Goal: Task Accomplishment & Management: Manage account settings

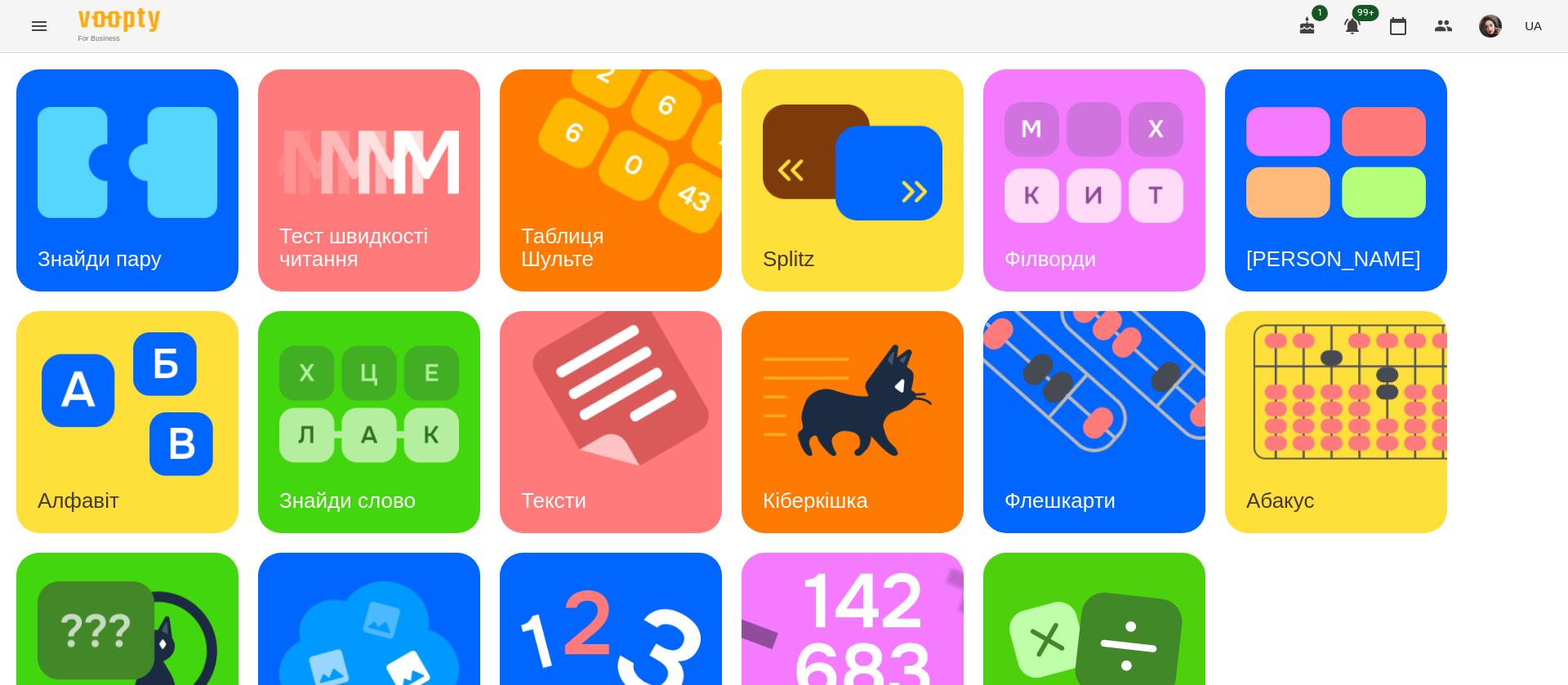
scroll to position [1, 0]
click at [185, 162] on img at bounding box center [128, 162] width 180 height 144
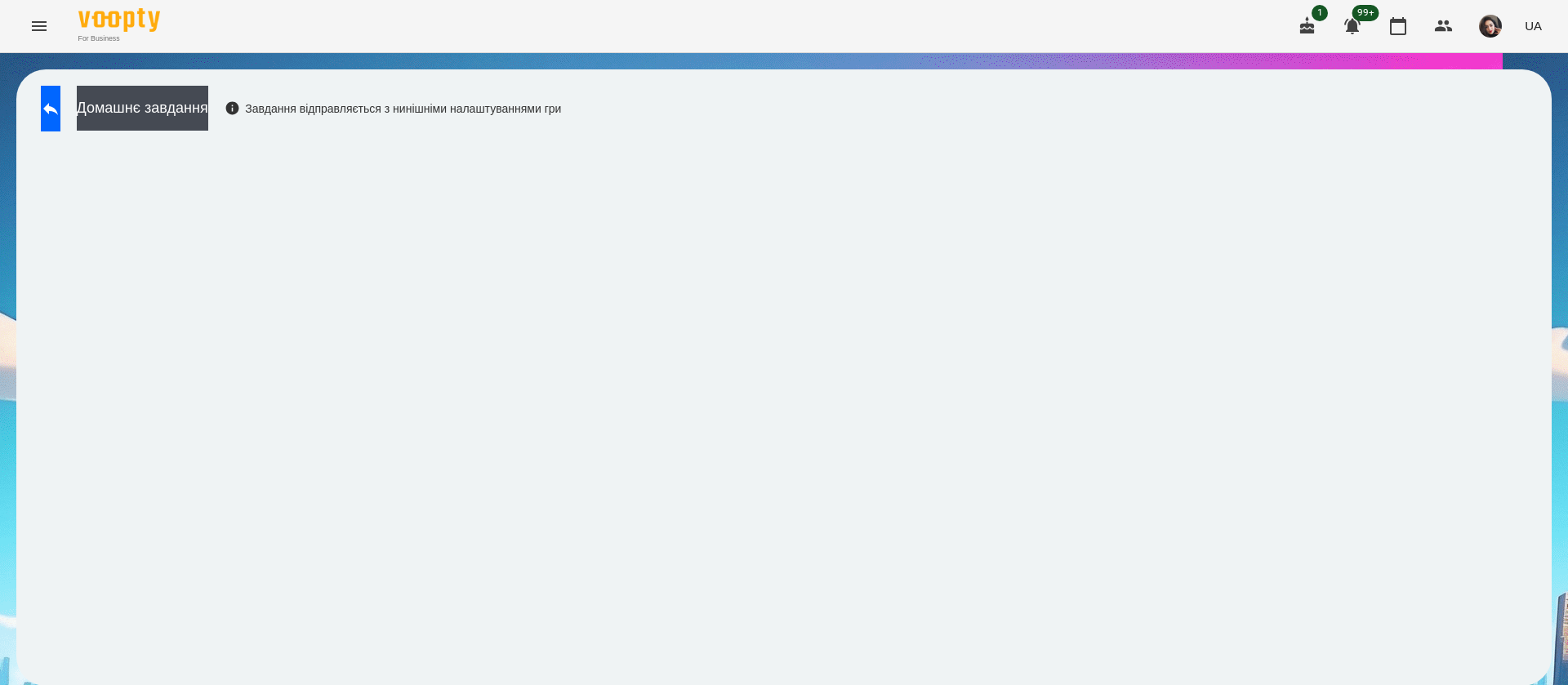
scroll to position [1, 0]
click at [61, 92] on button at bounding box center [50, 108] width 19 height 46
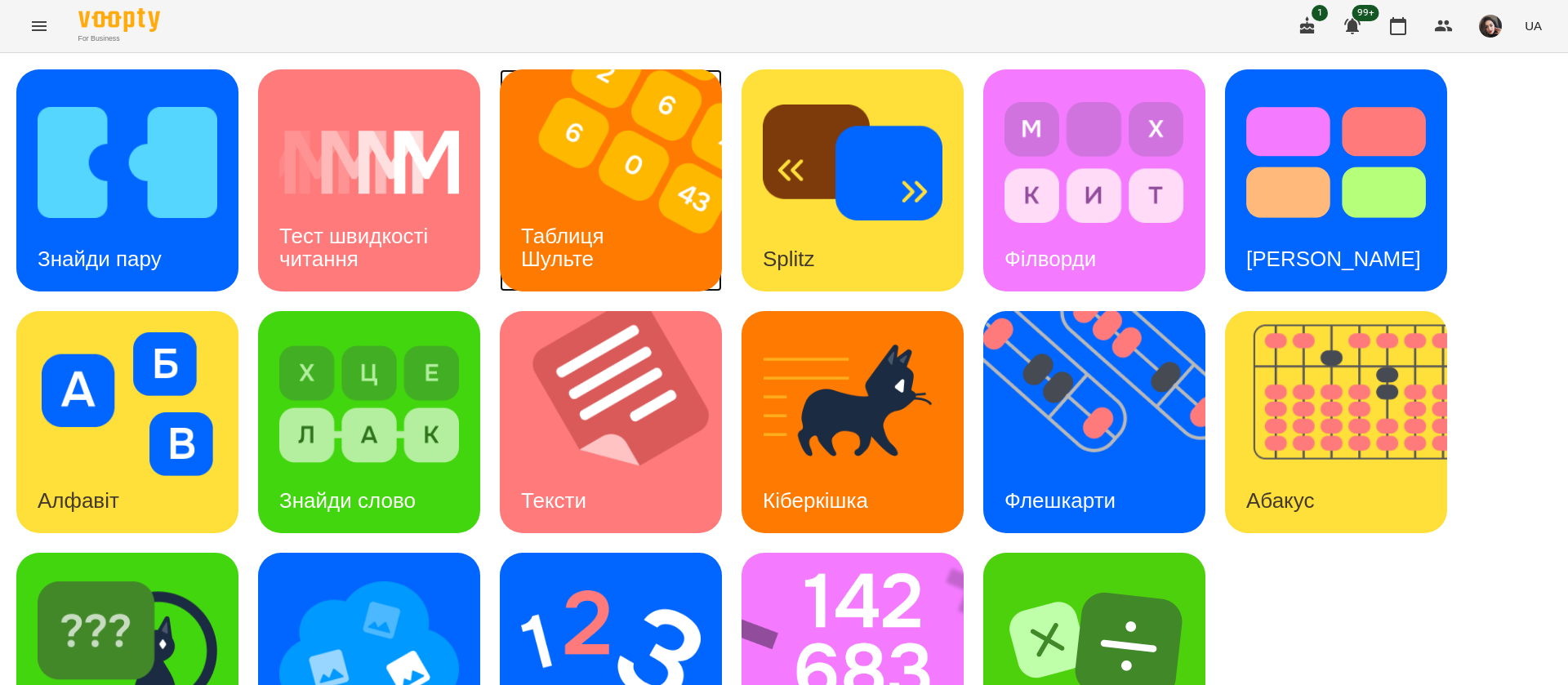
click at [572, 205] on div "Таблиця Шульте" at bounding box center [565, 248] width 131 height 87
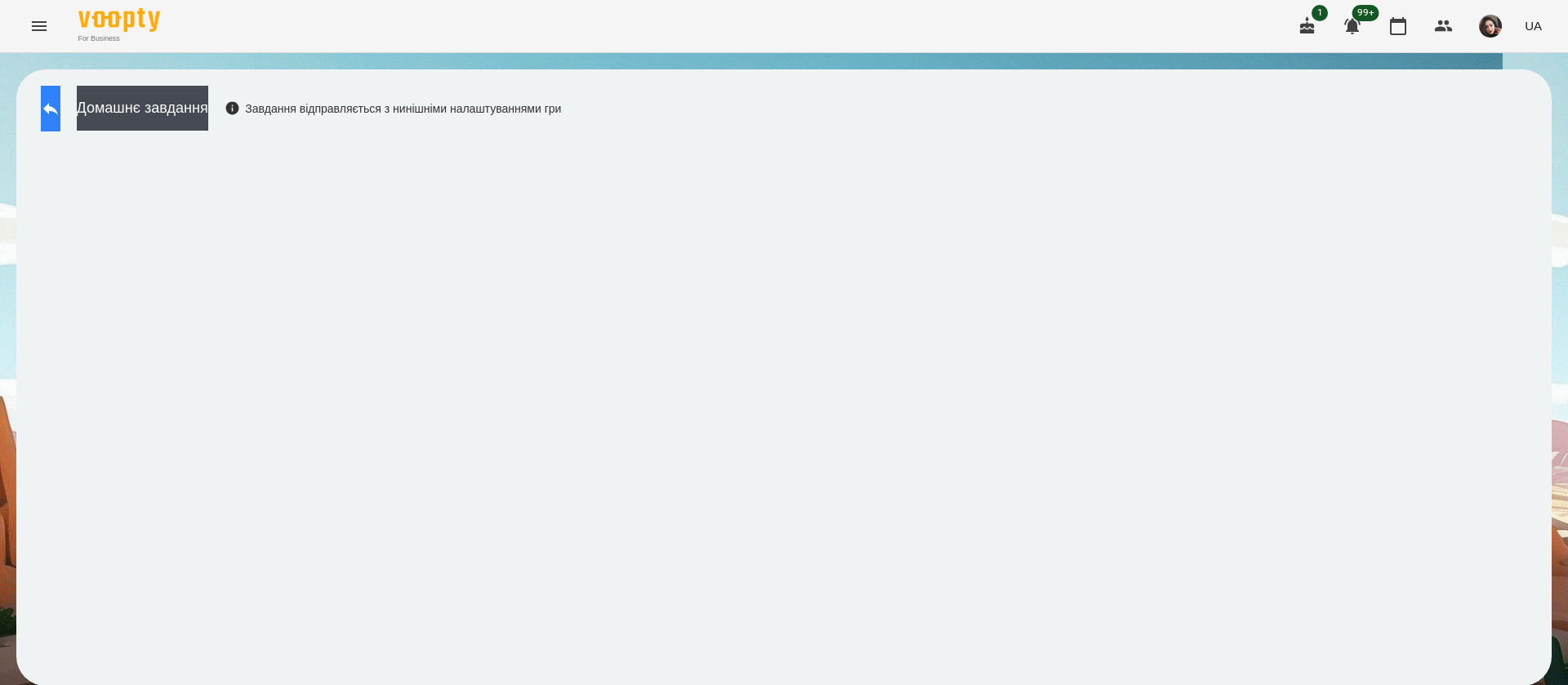
click at [61, 109] on icon at bounding box center [50, 108] width 19 height 19
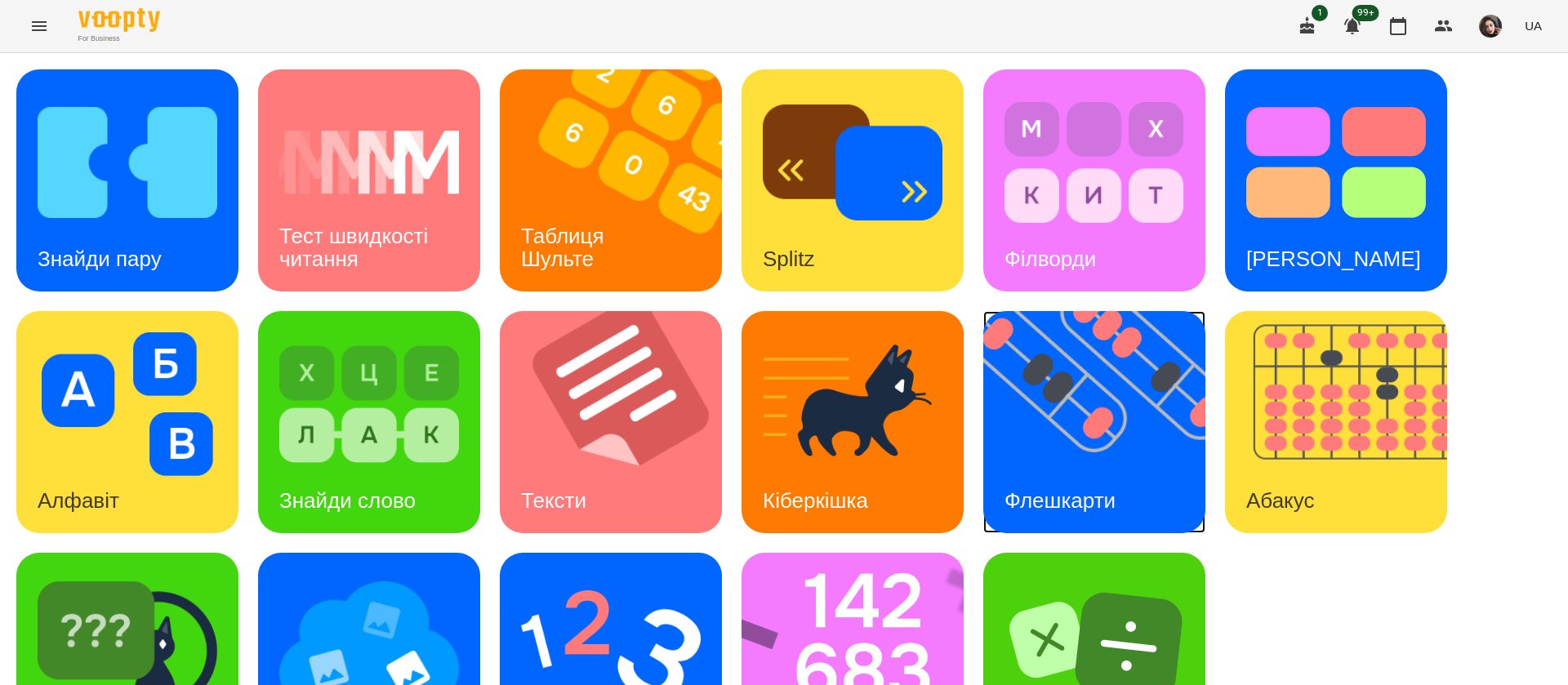
click at [1080, 426] on img at bounding box center [1104, 422] width 242 height 222
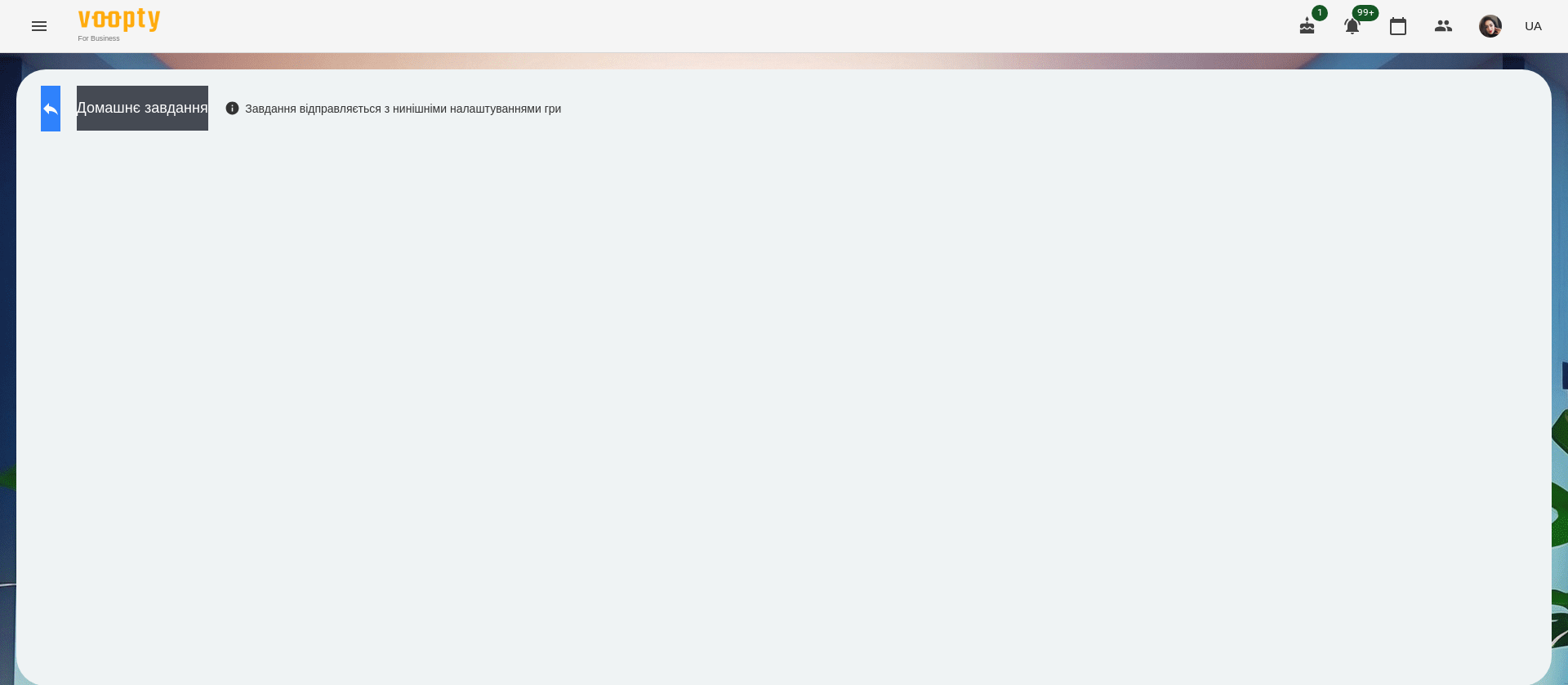
click at [58, 106] on icon at bounding box center [50, 108] width 19 height 19
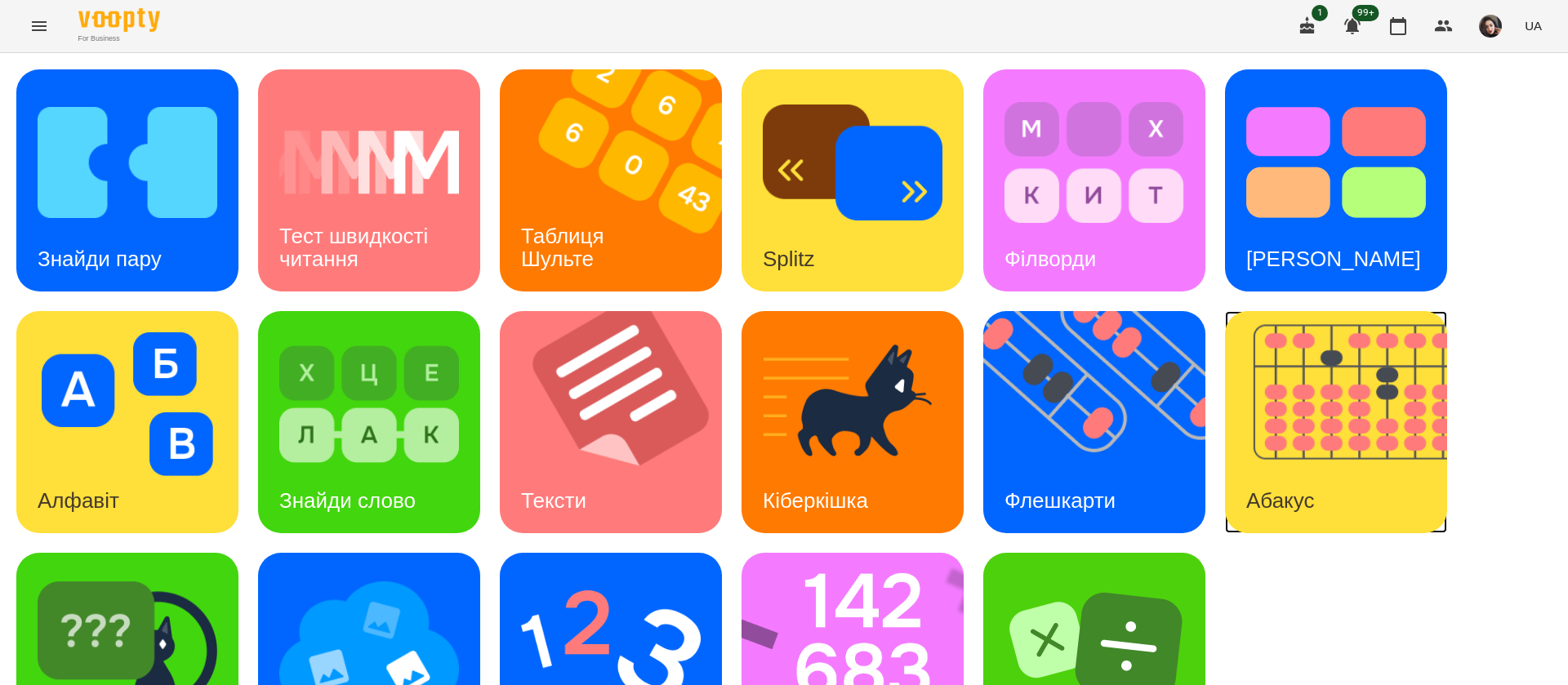
click at [1329, 428] on img at bounding box center [1346, 422] width 242 height 222
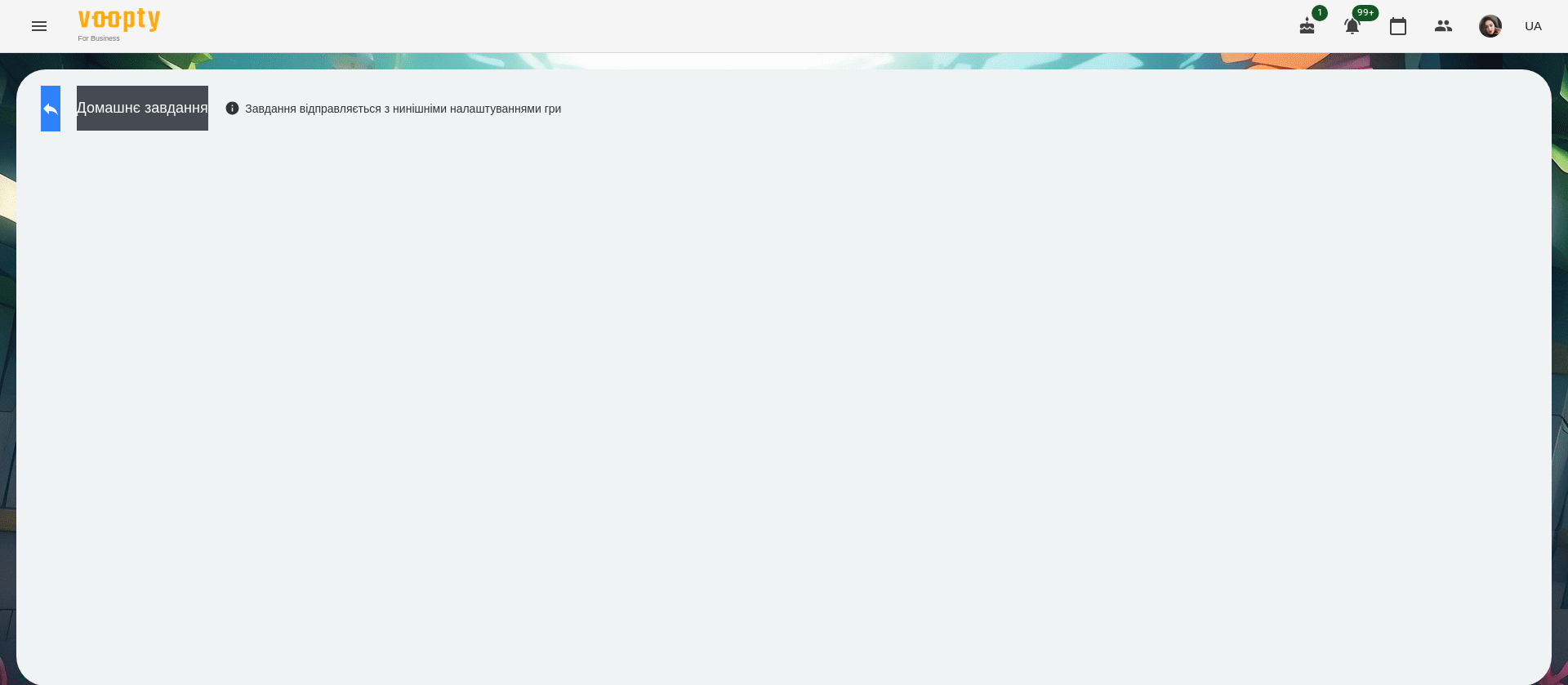
click at [61, 100] on icon at bounding box center [50, 108] width 19 height 19
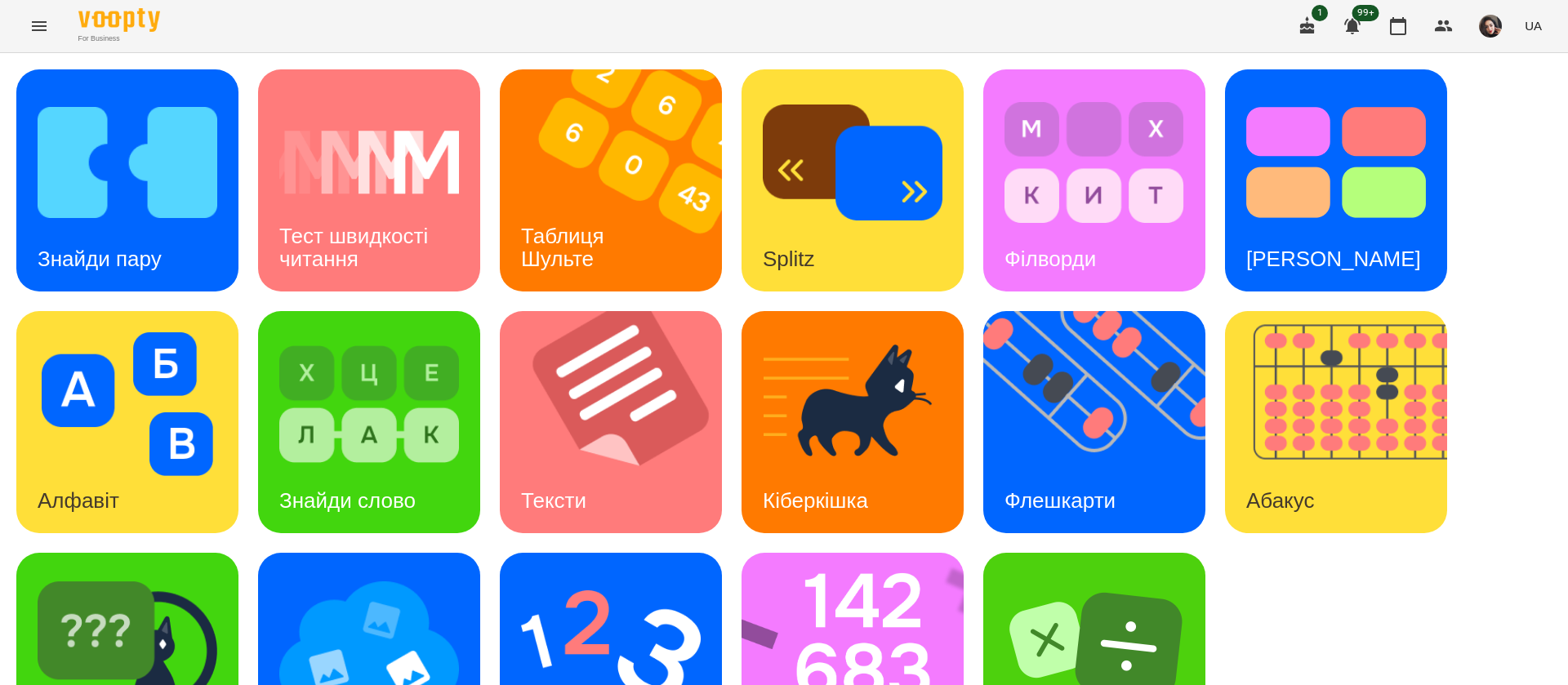
scroll to position [106, 0]
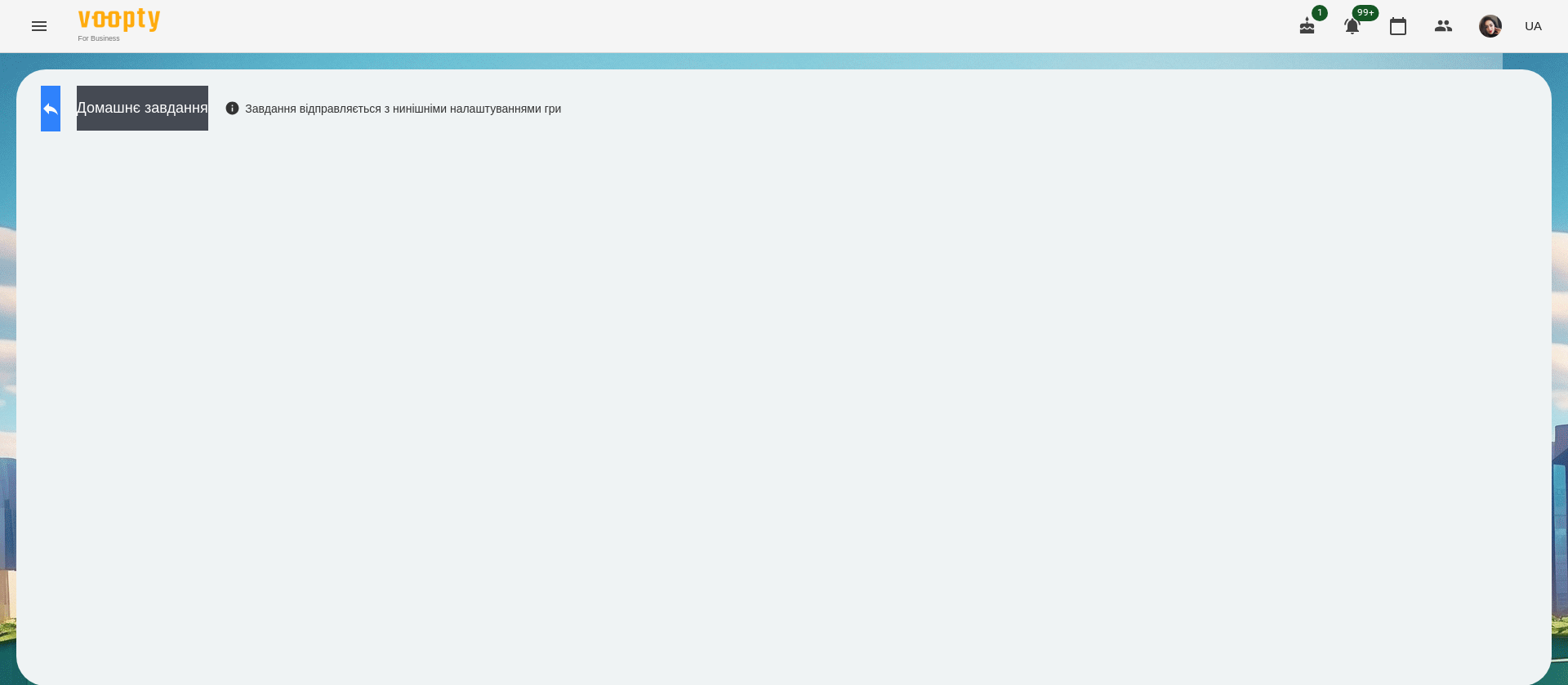
click at [58, 109] on icon at bounding box center [50, 109] width 15 height 12
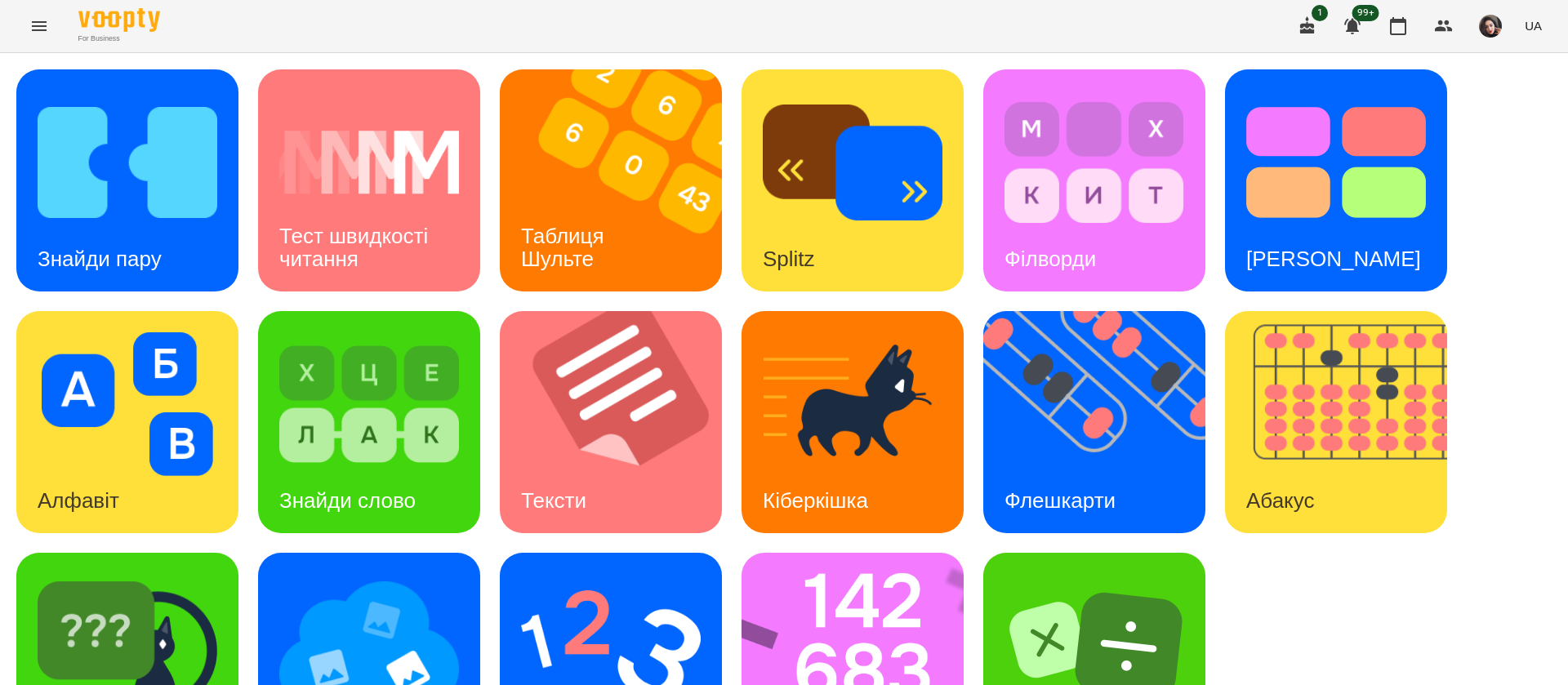
scroll to position [106, 0]
click at [601, 574] on img at bounding box center [611, 645] width 180 height 144
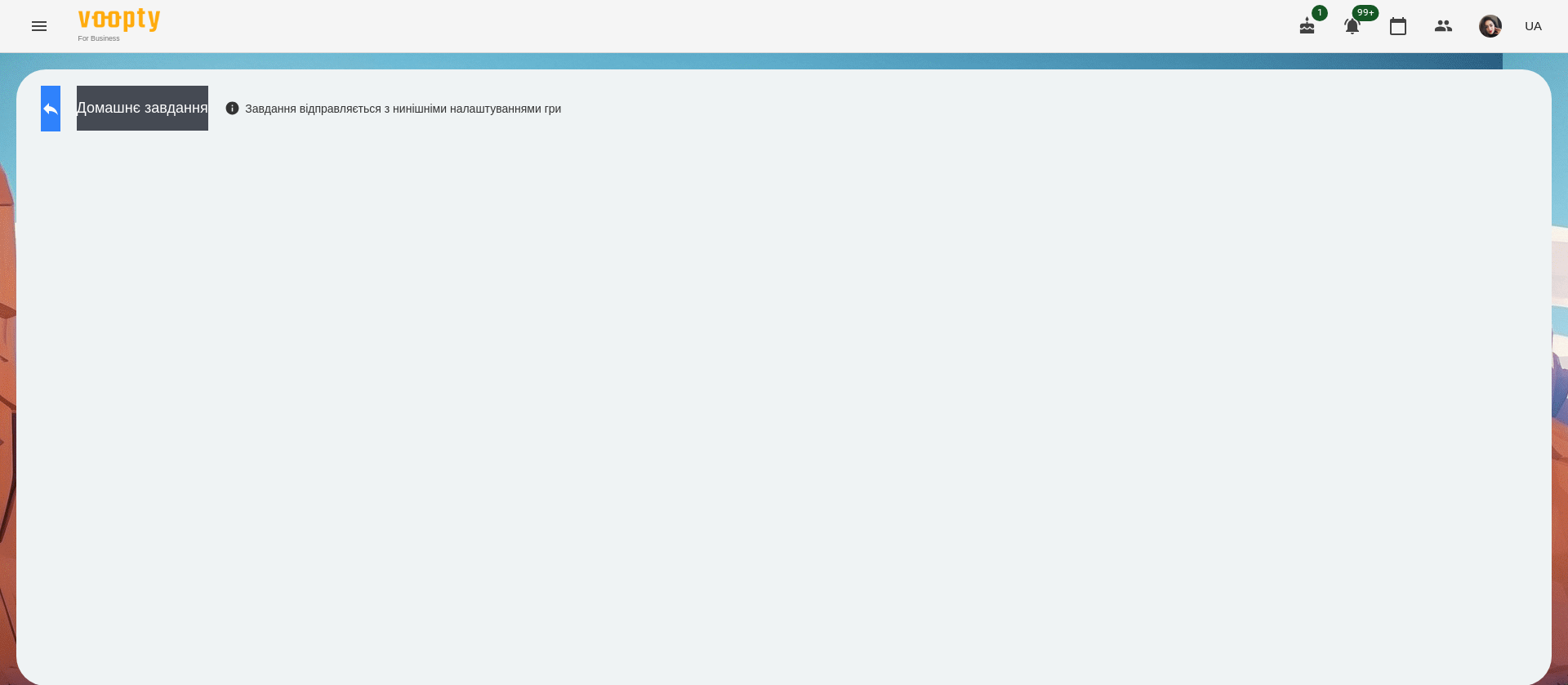
click at [61, 97] on button at bounding box center [50, 108] width 19 height 46
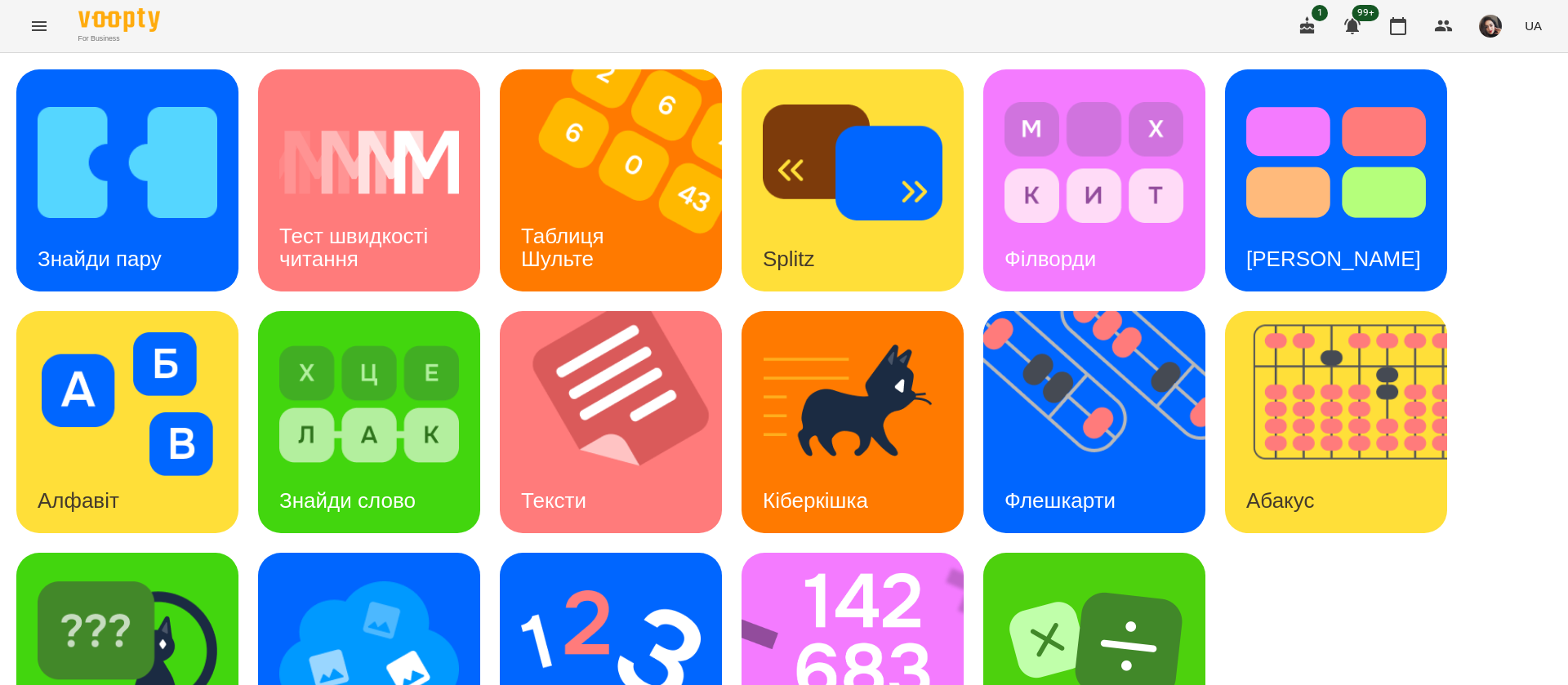
scroll to position [106, 0]
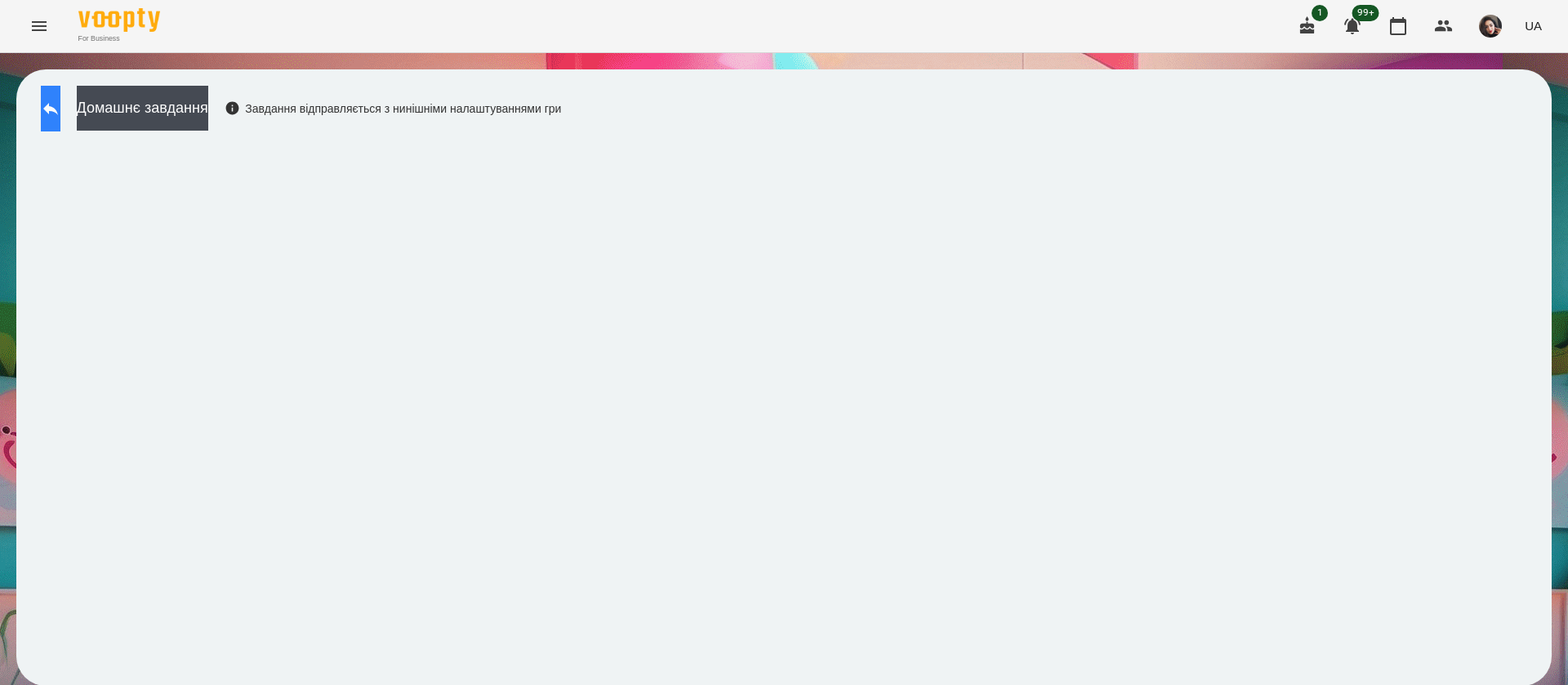
click at [61, 110] on icon at bounding box center [50, 108] width 19 height 19
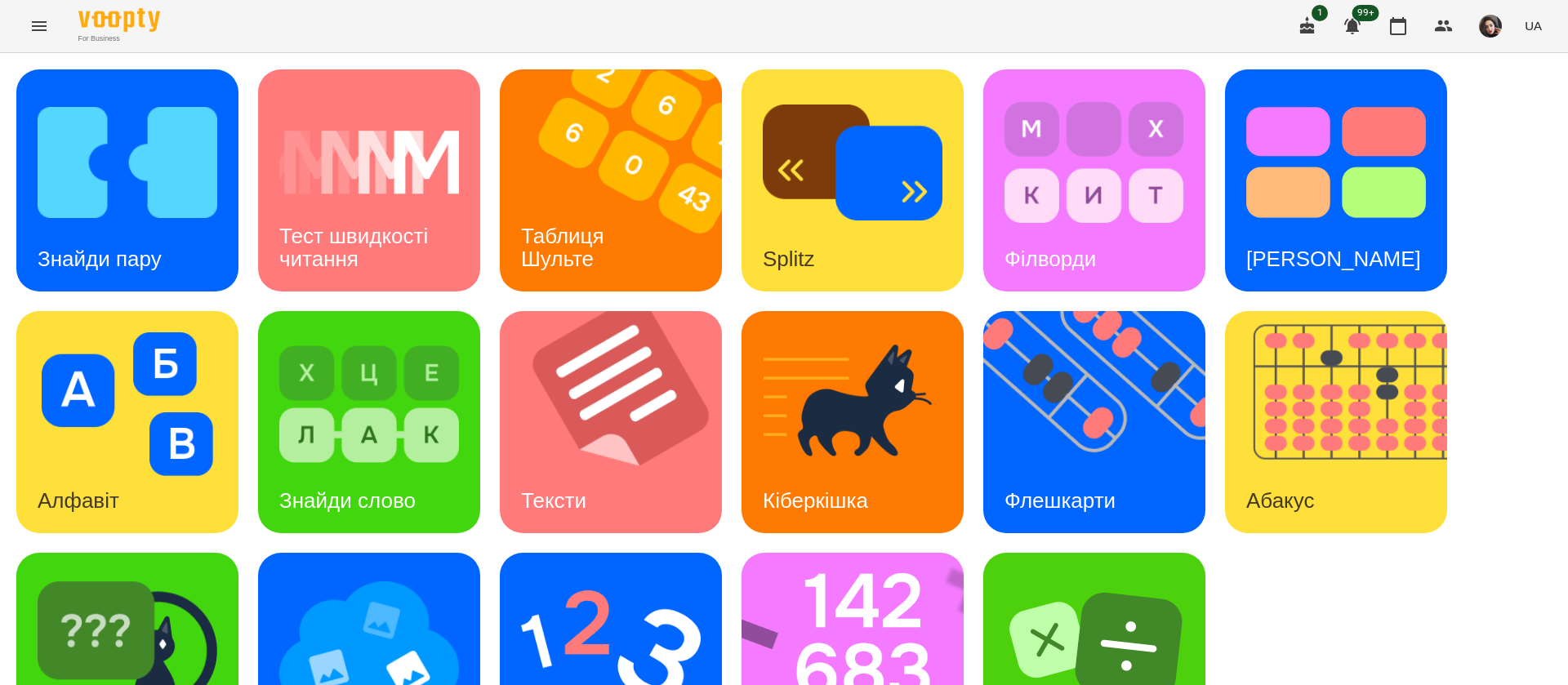
scroll to position [106, 0]
click at [219, 553] on div "Знайди Кіберкішку" at bounding box center [128, 664] width 222 height 222
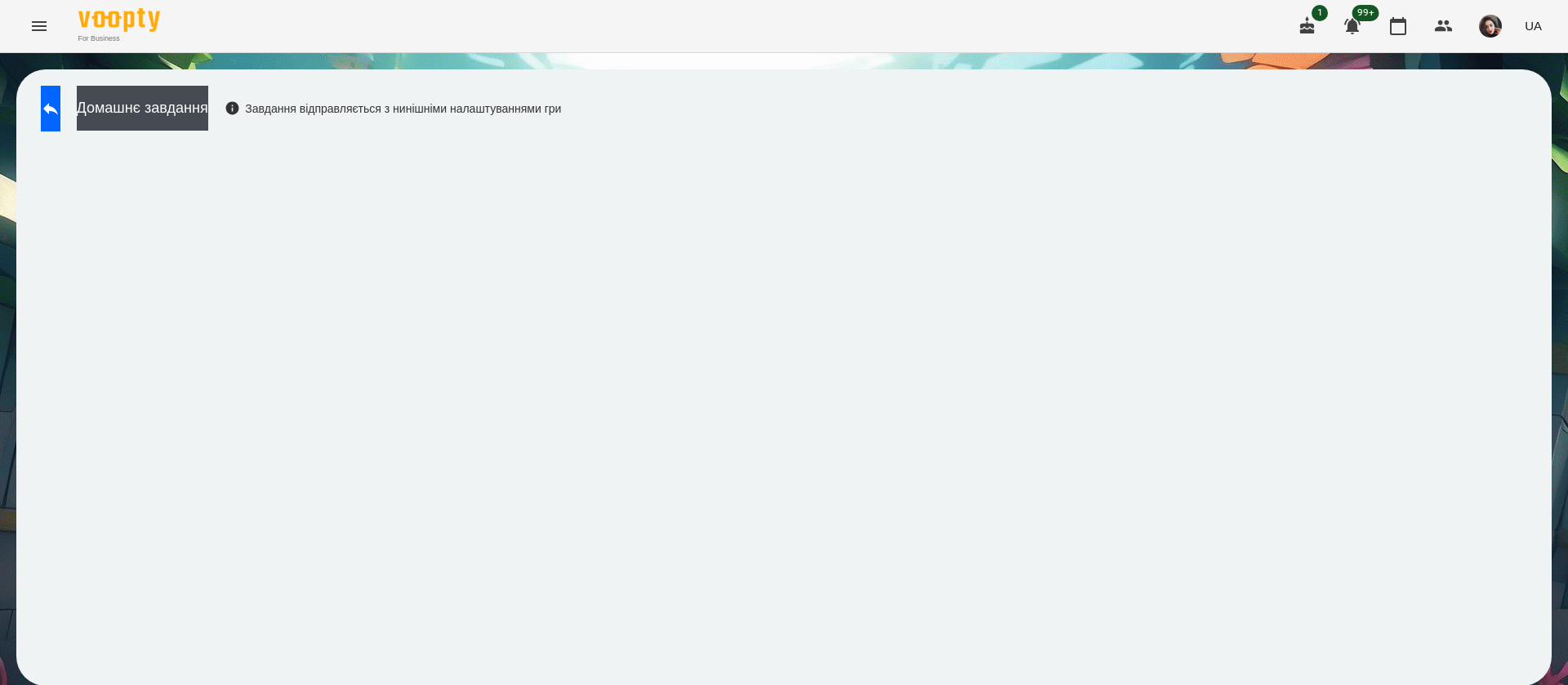
drag, startPoint x: 766, startPoint y: 162, endPoint x: 806, endPoint y: -3, distance: 169.8
click at [806, 0] on html "For Business 1 99+ UA Домашнє завдання Завдання відправляється з нинішніми нала…" at bounding box center [784, 351] width 1568 height 703
click at [61, 107] on button at bounding box center [50, 108] width 19 height 46
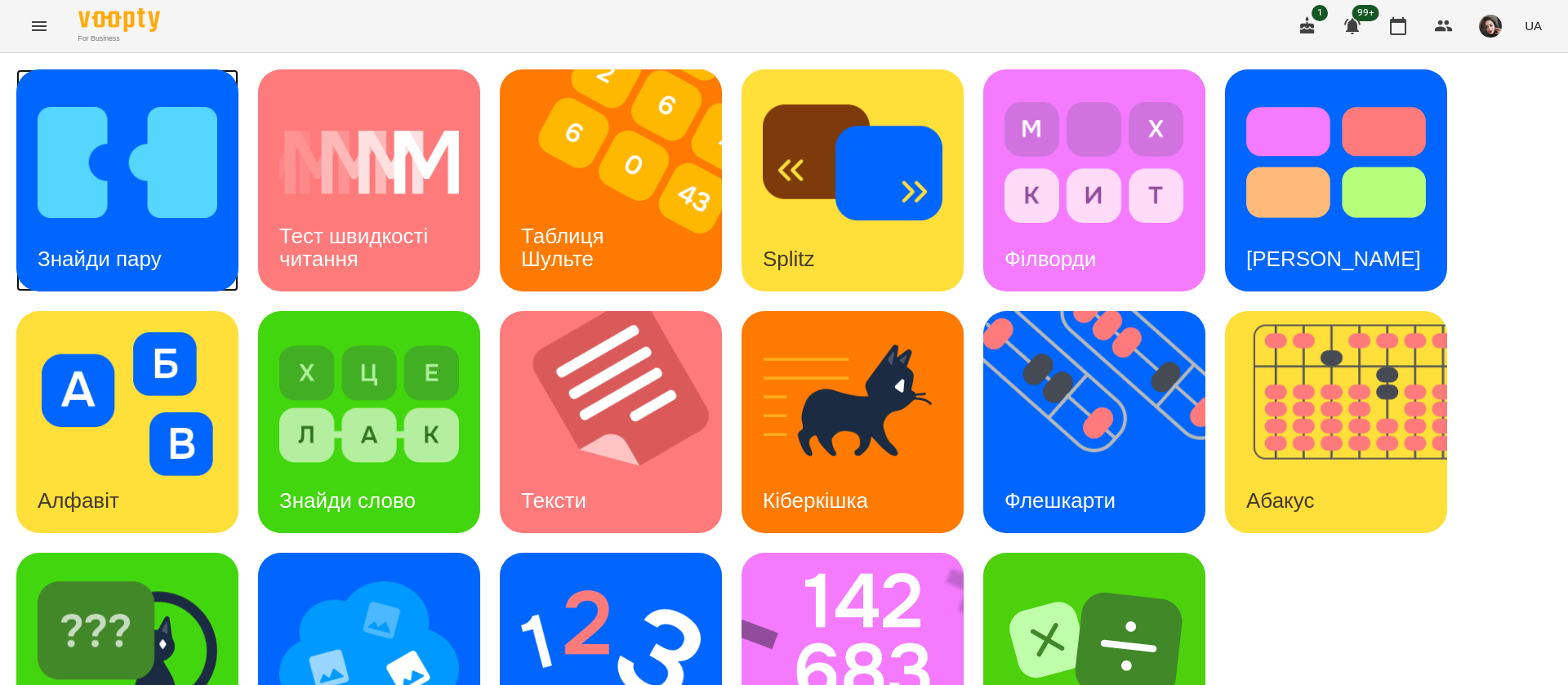
click at [107, 220] on img at bounding box center [128, 162] width 180 height 144
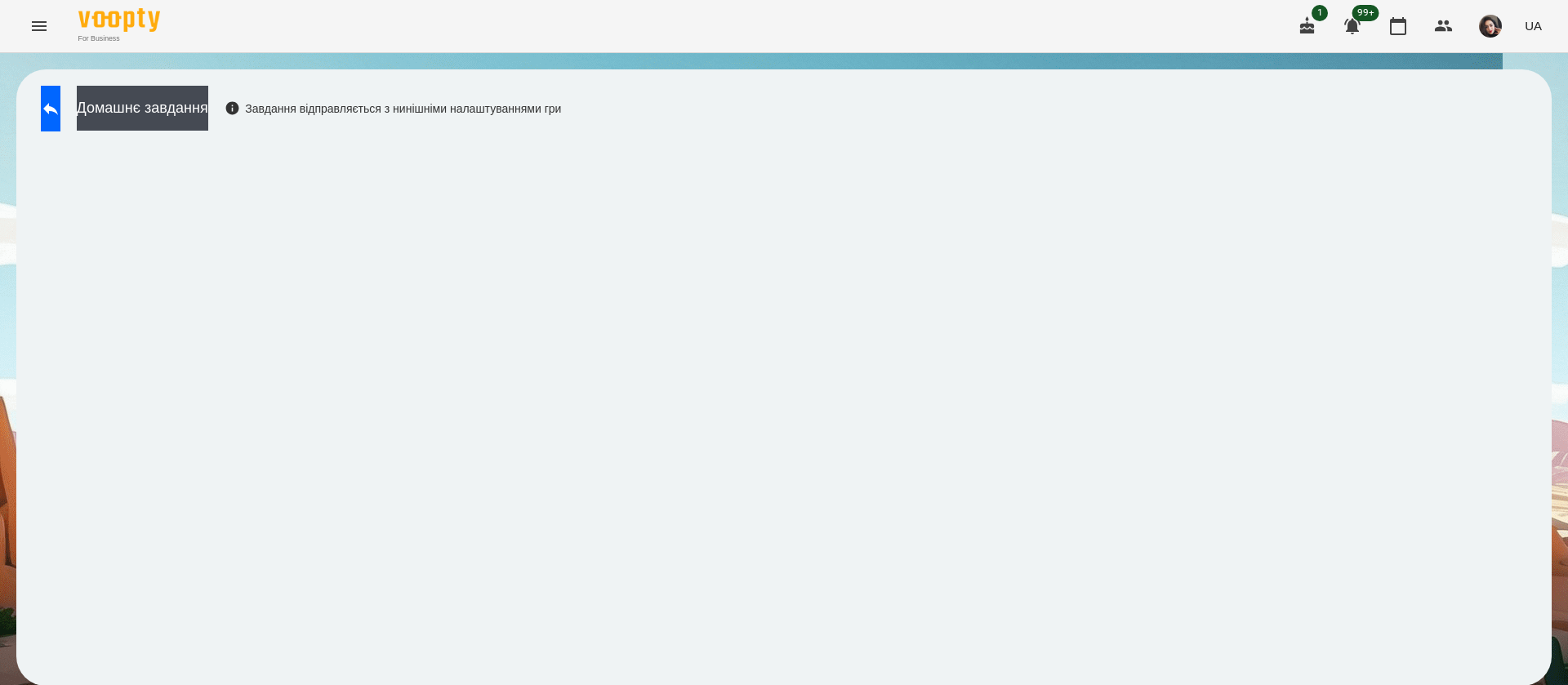
scroll to position [1, 0]
click at [58, 109] on icon at bounding box center [50, 109] width 15 height 12
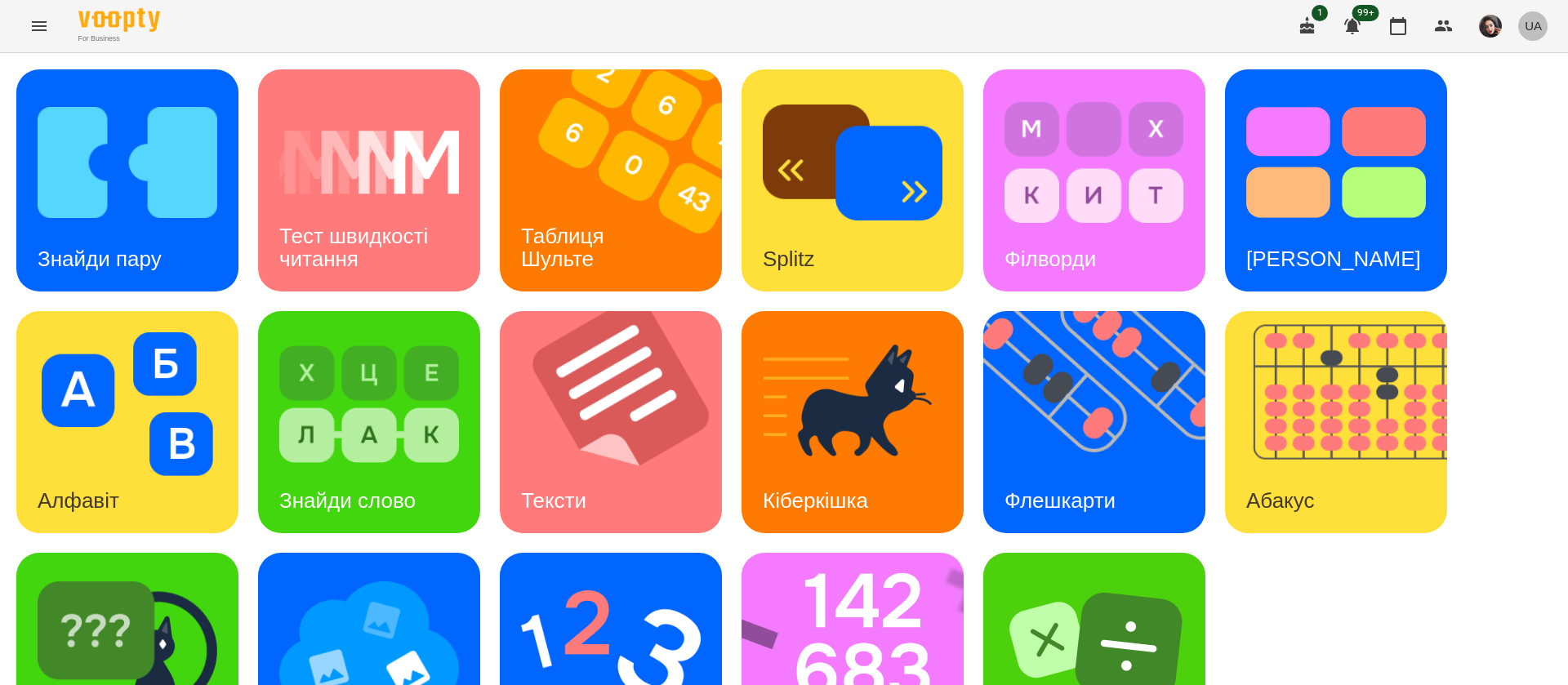
click at [1547, 19] on button "UA" at bounding box center [1534, 26] width 30 height 30
click at [1500, 120] on div "Русский" at bounding box center [1503, 121] width 84 height 29
click at [650, 210] on img at bounding box center [621, 181] width 242 height 222
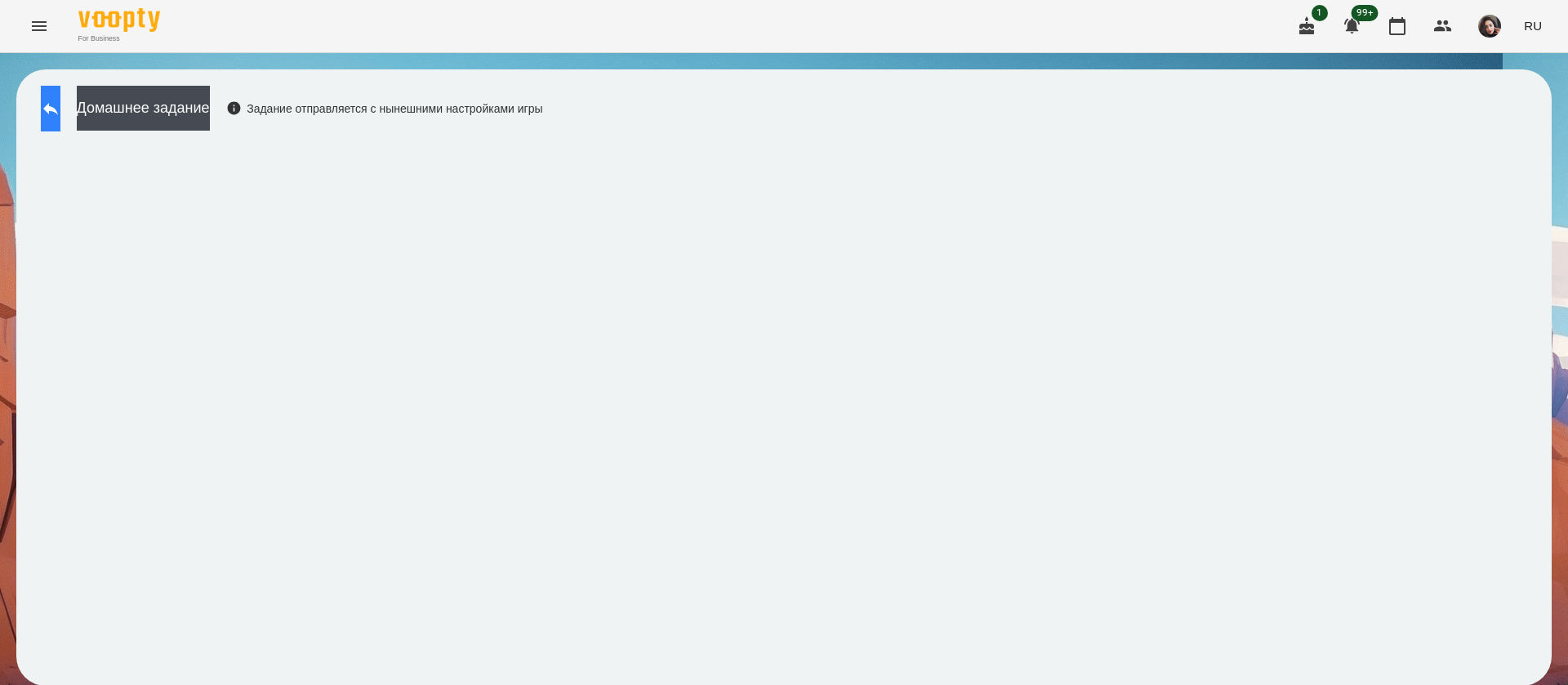
click at [61, 115] on button at bounding box center [50, 108] width 19 height 46
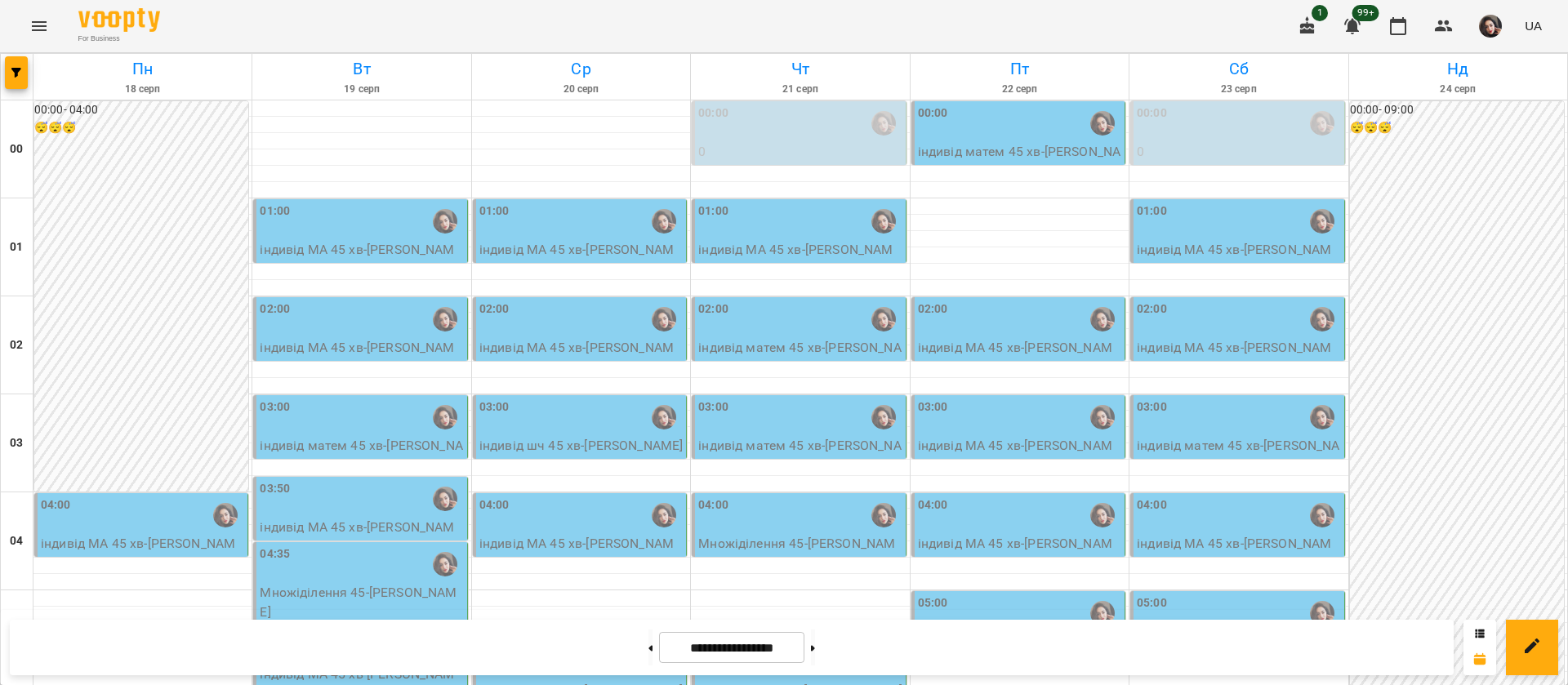
scroll to position [1351, 0]
click at [649, 653] on button at bounding box center [650, 647] width 4 height 36
type input "**********"
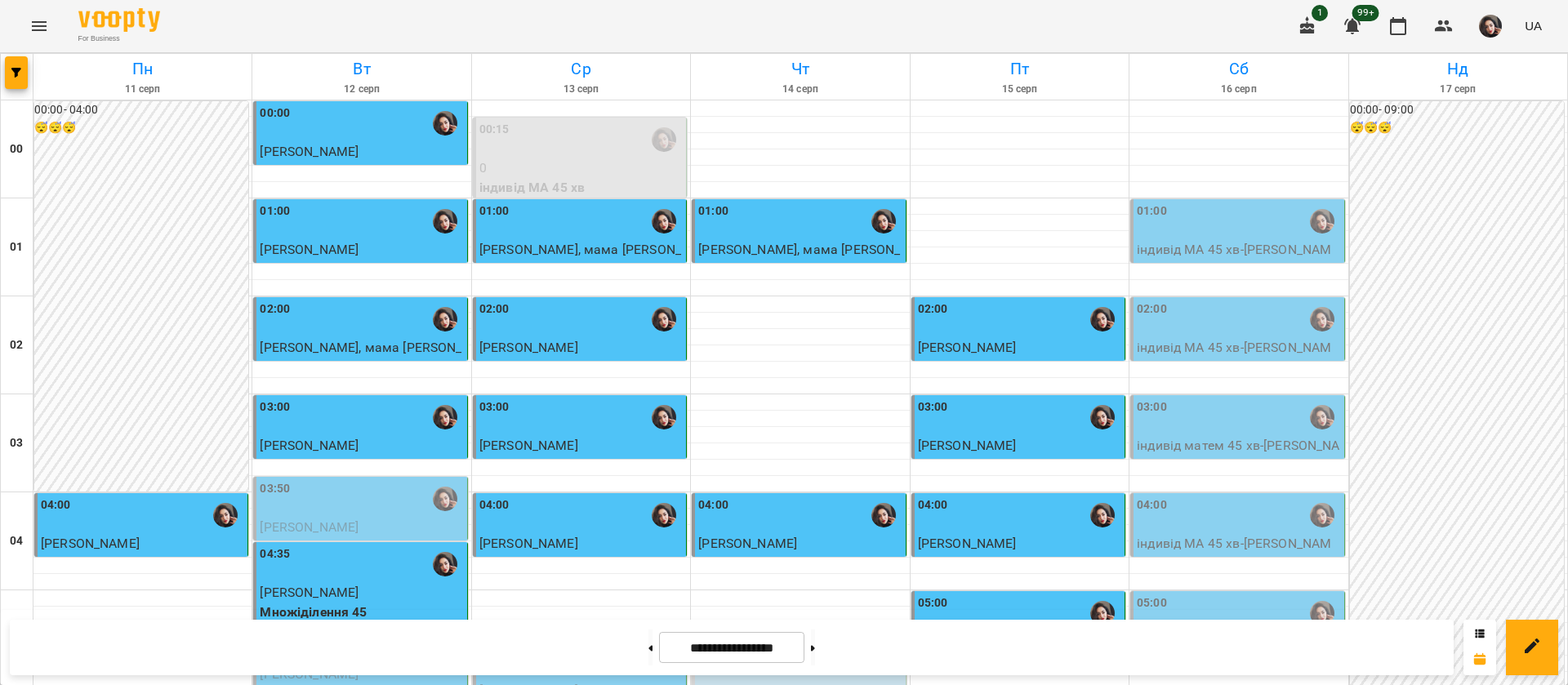
scroll to position [1842, 0]
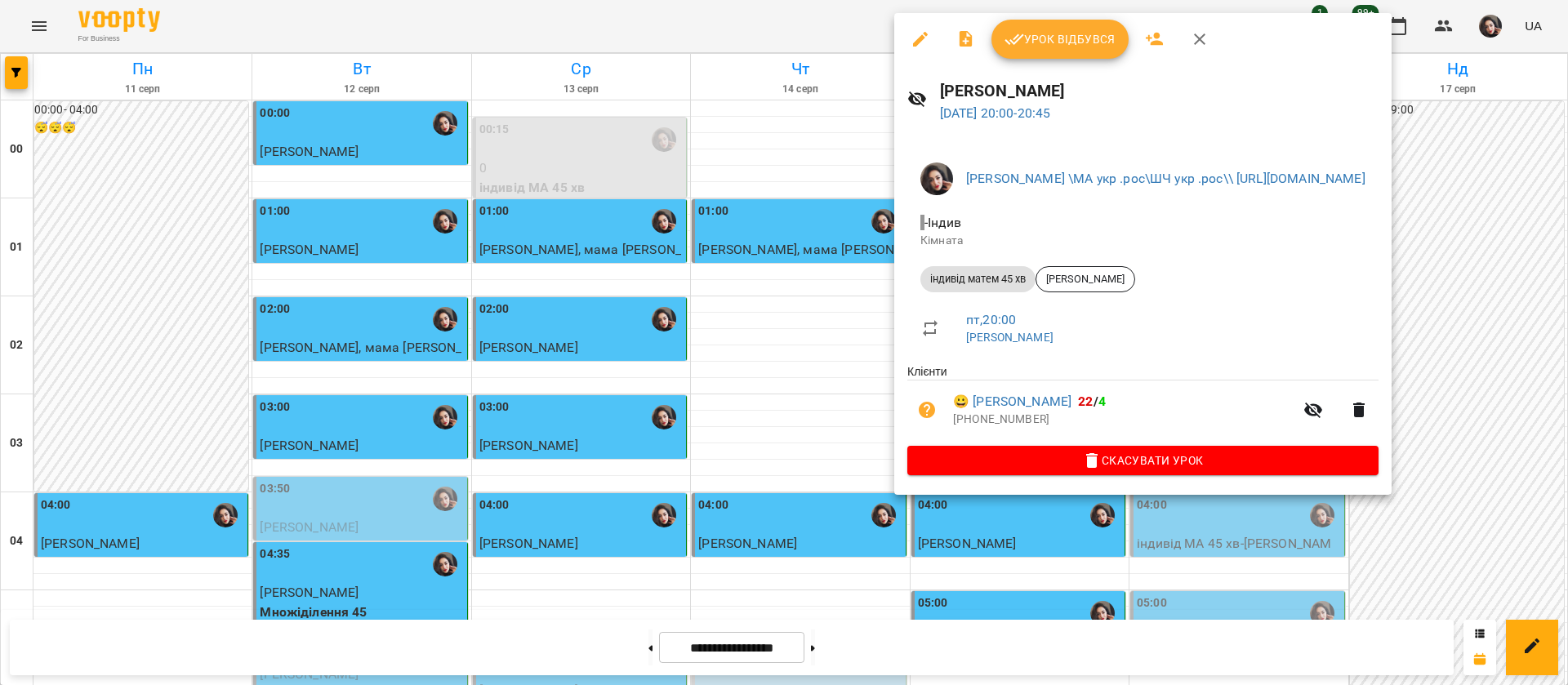
click at [1026, 46] on span "Урок відбувся" at bounding box center [1060, 39] width 111 height 19
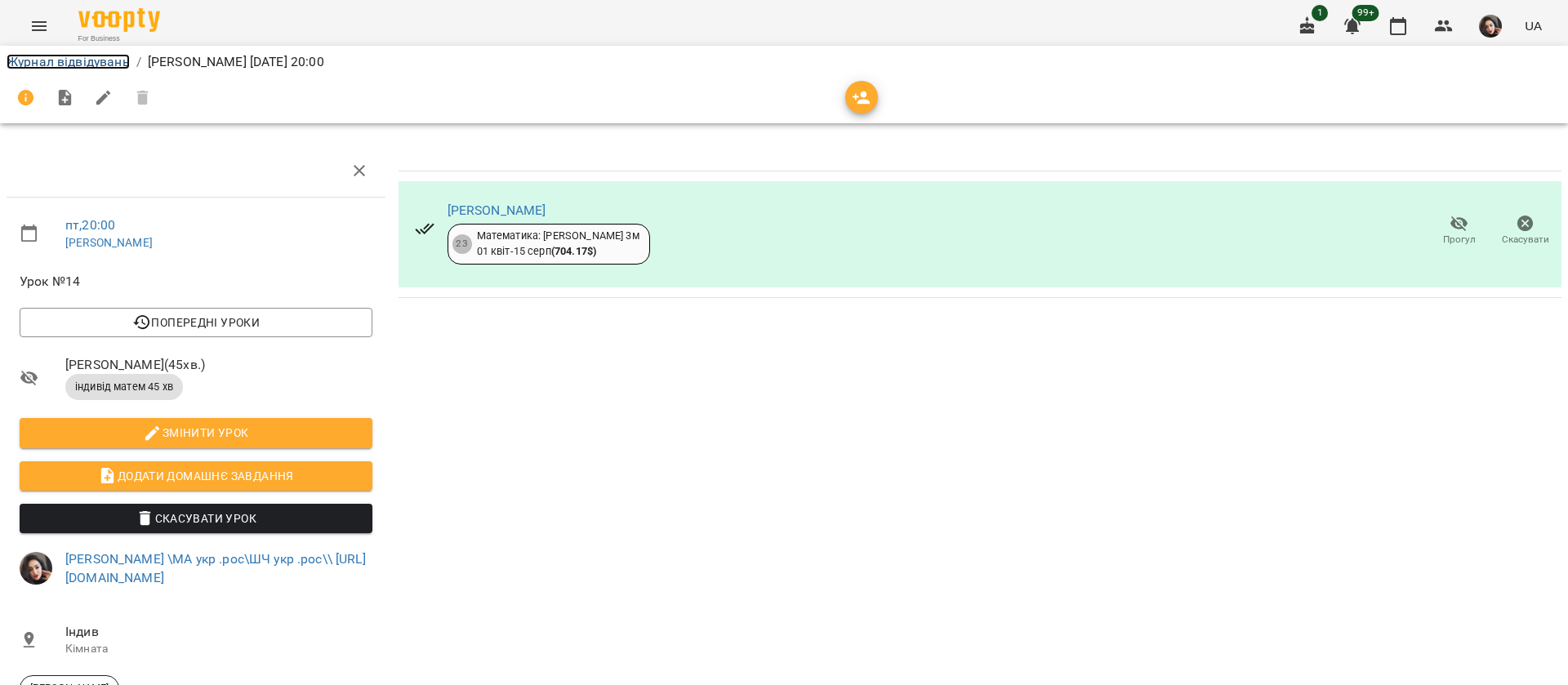
click at [103, 67] on link "Журнал відвідувань" at bounding box center [68, 62] width 123 height 16
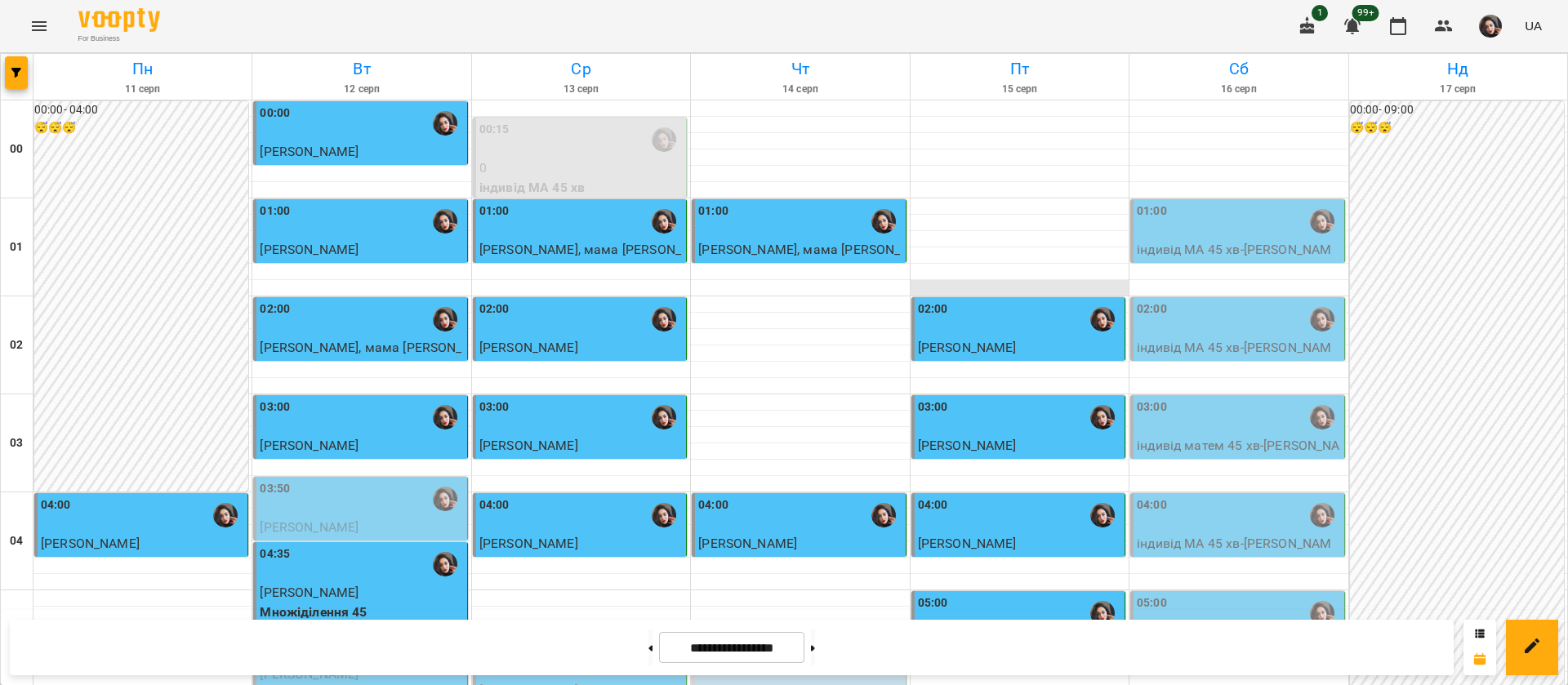
scroll to position [1842, 0]
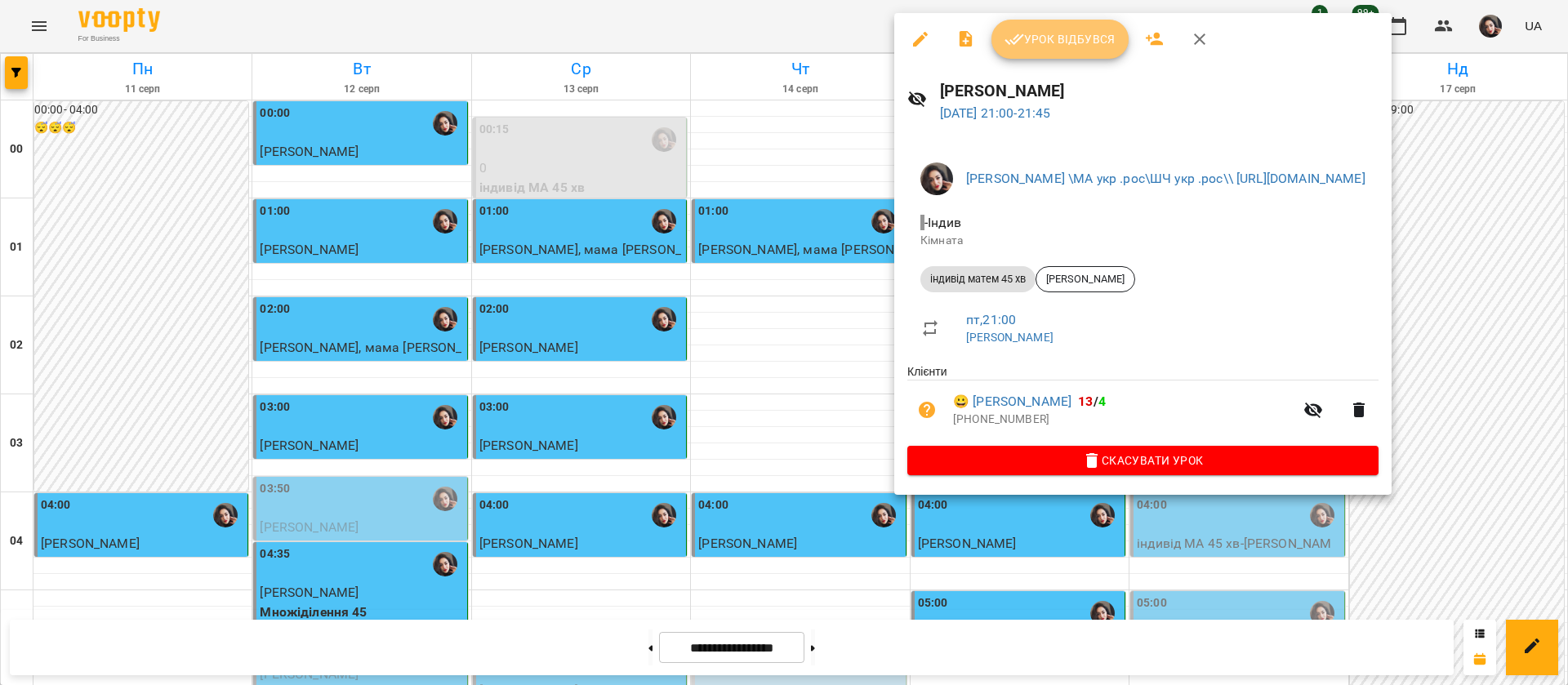
click at [1085, 38] on span "Урок відбувся" at bounding box center [1060, 39] width 111 height 19
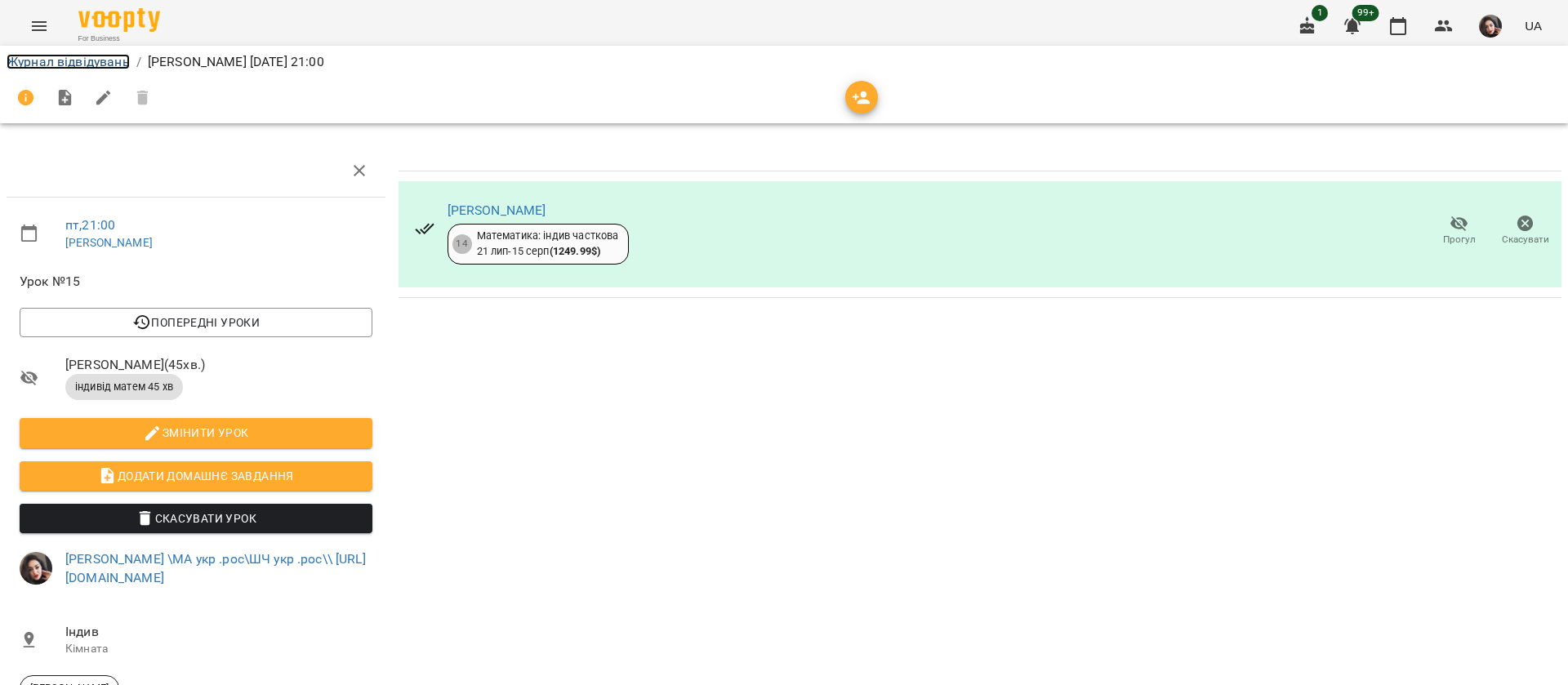
click at [92, 60] on link "Журнал відвідувань" at bounding box center [68, 62] width 123 height 16
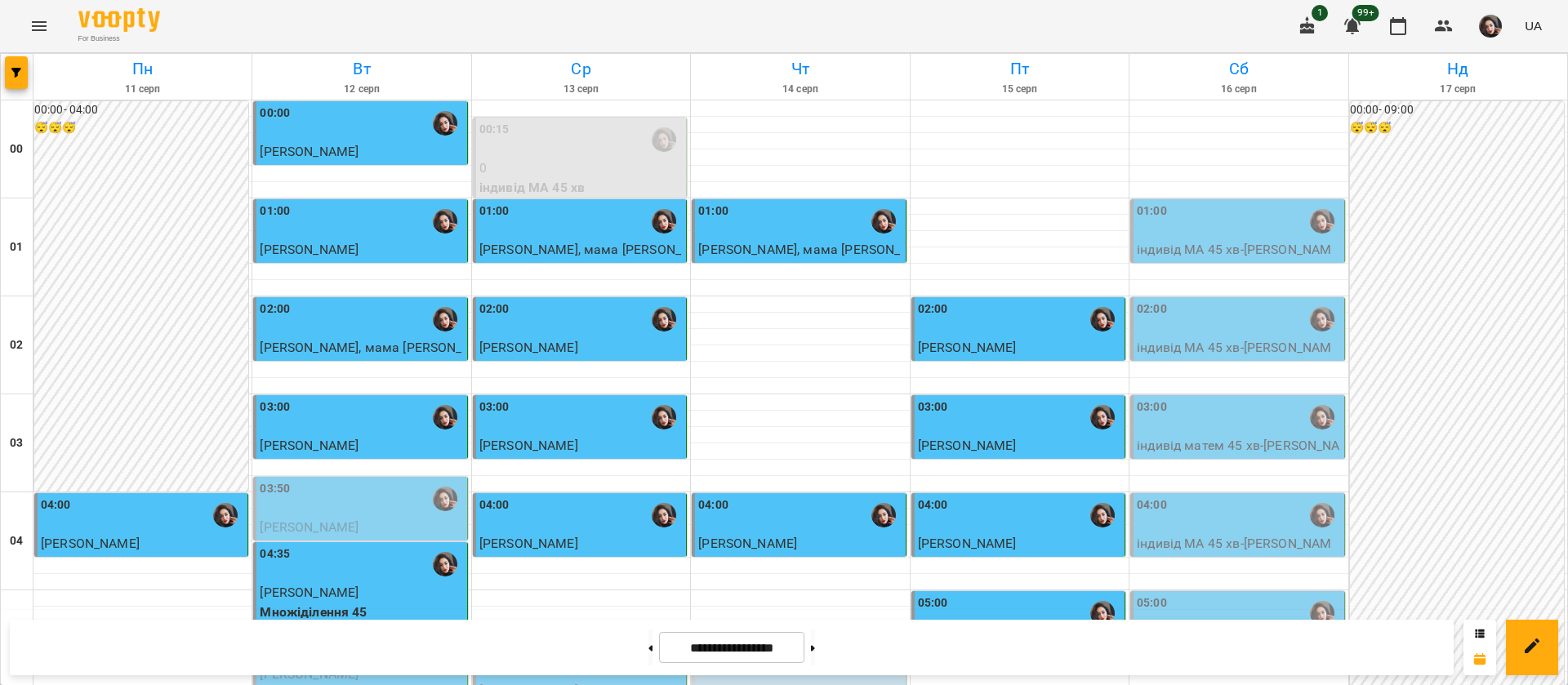
click at [1213, 323] on div "02:00" at bounding box center [1238, 319] width 204 height 38
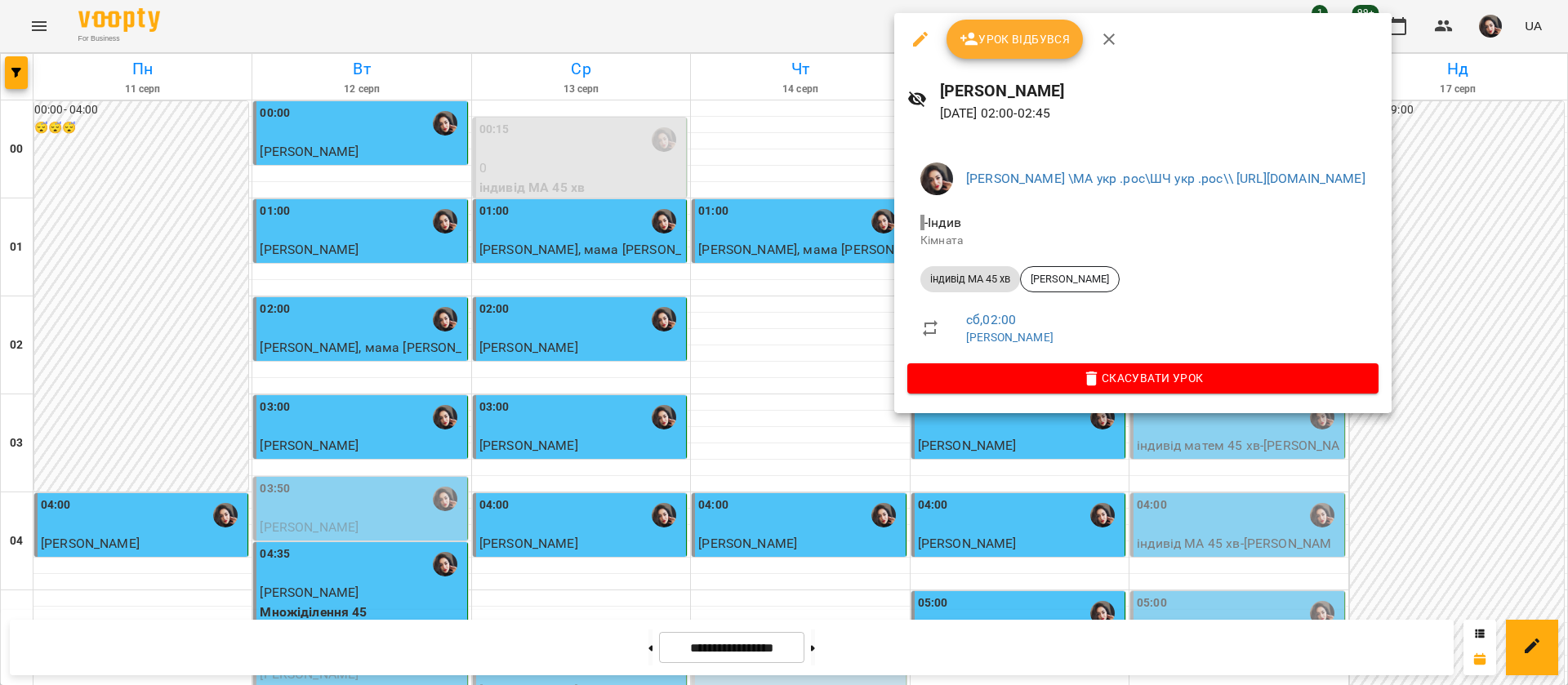
click at [1045, 39] on span "Урок відбувся" at bounding box center [1015, 39] width 111 height 19
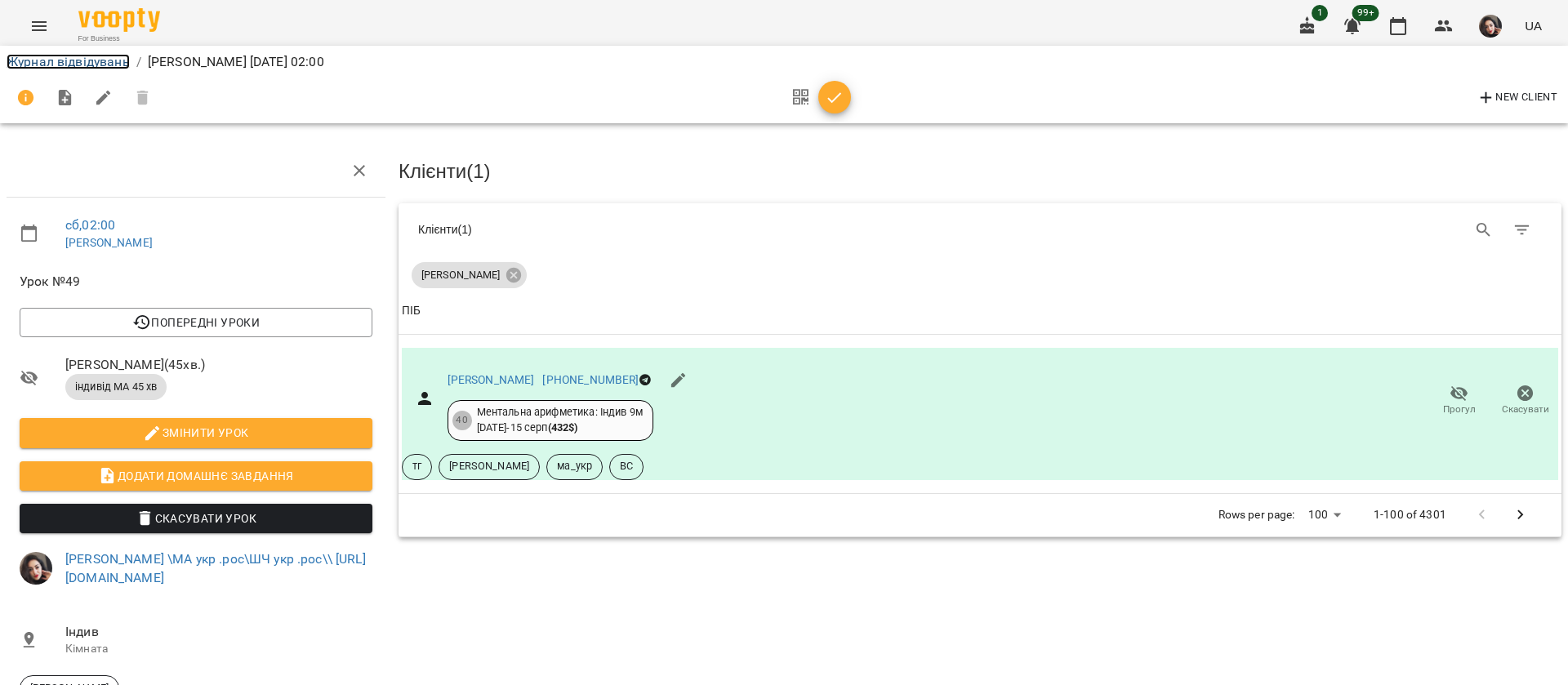
click at [68, 56] on link "Журнал відвідувань" at bounding box center [68, 62] width 123 height 16
